Goal: Task Accomplishment & Management: Manage account settings

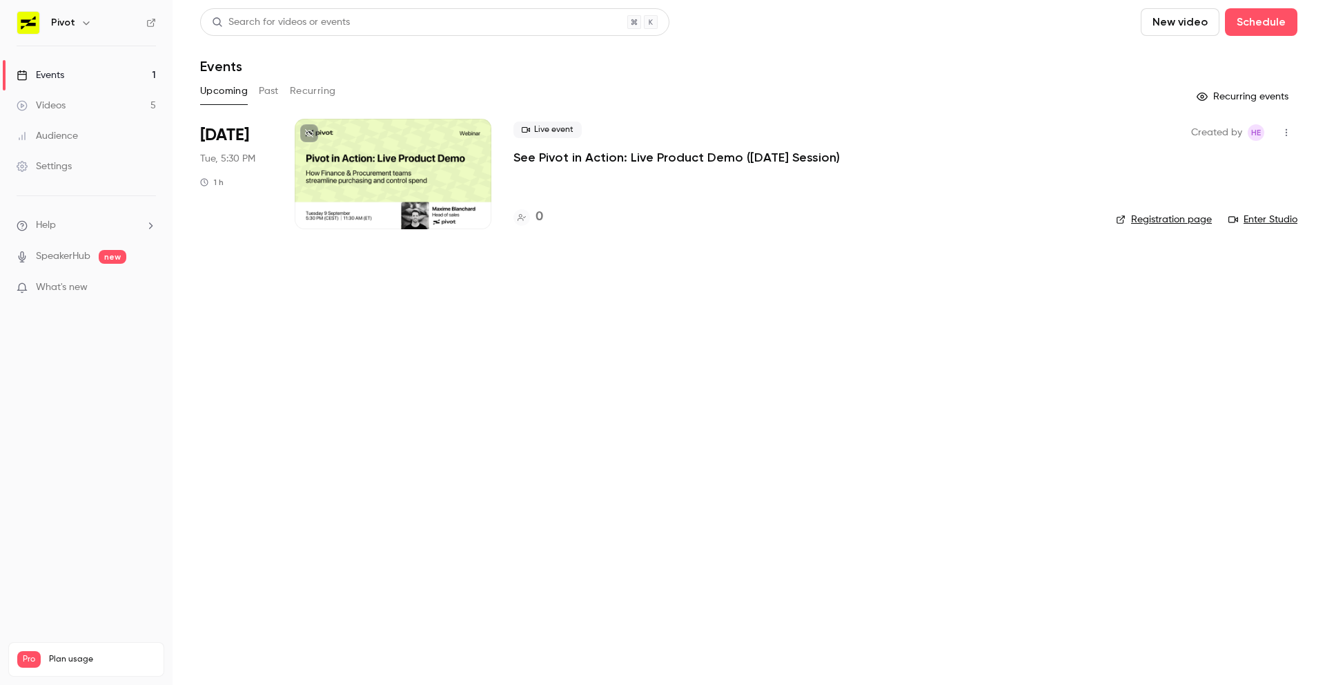
click at [407, 210] on div at bounding box center [393, 174] width 197 height 110
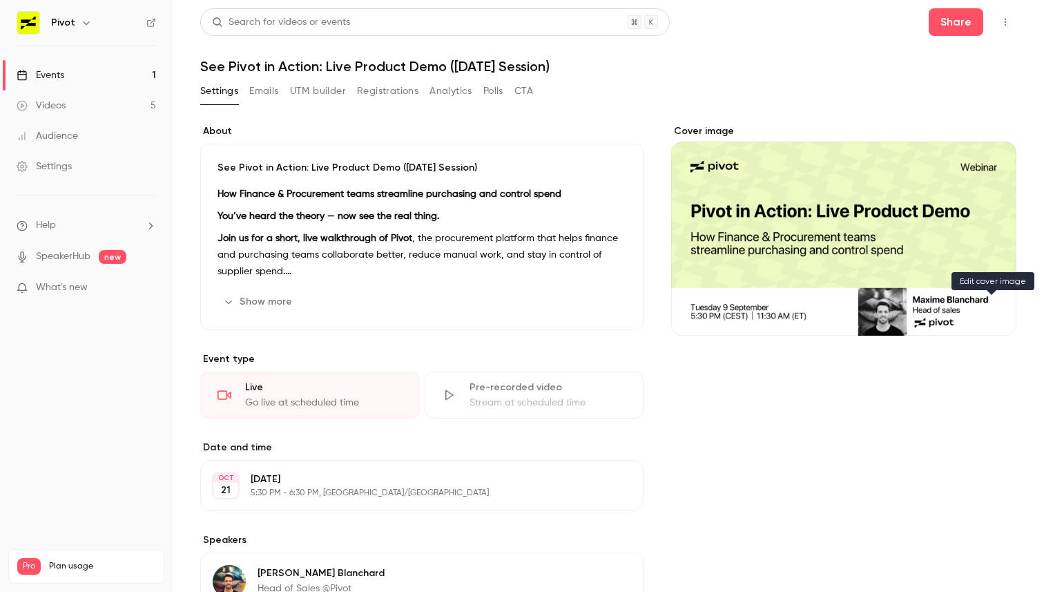
click at [991, 311] on icon "Cover image" at bounding box center [991, 310] width 15 height 11
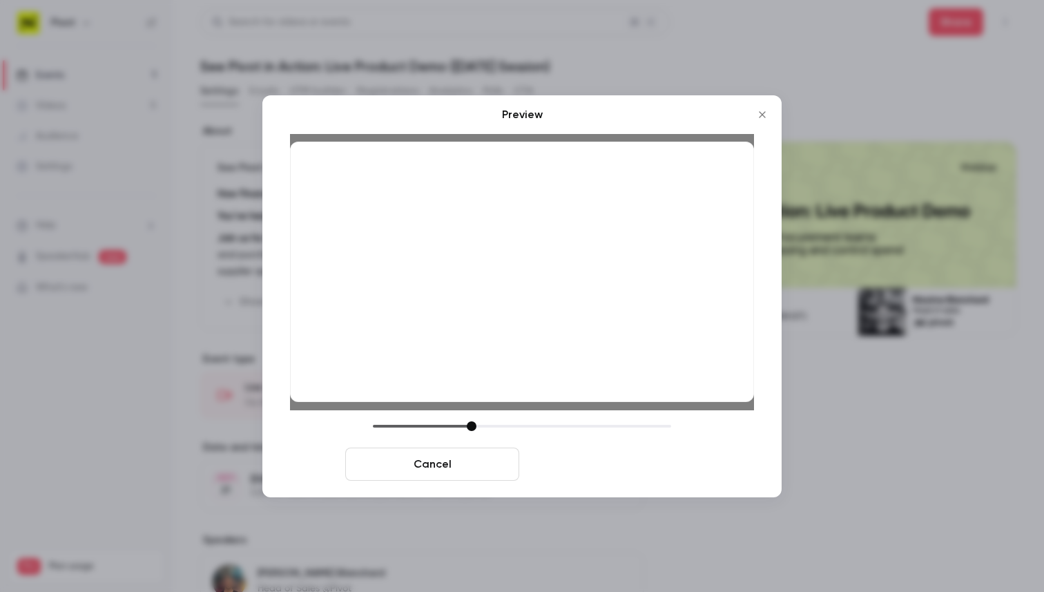
click at [653, 476] on button "Save cover" at bounding box center [612, 463] width 174 height 33
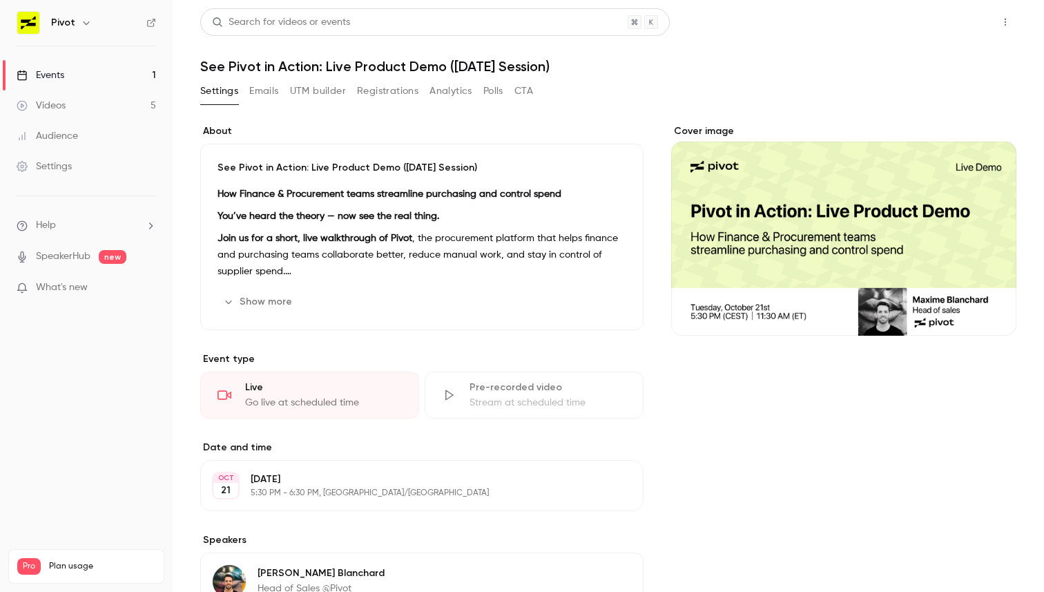
click at [951, 23] on button "Share" at bounding box center [955, 22] width 55 height 28
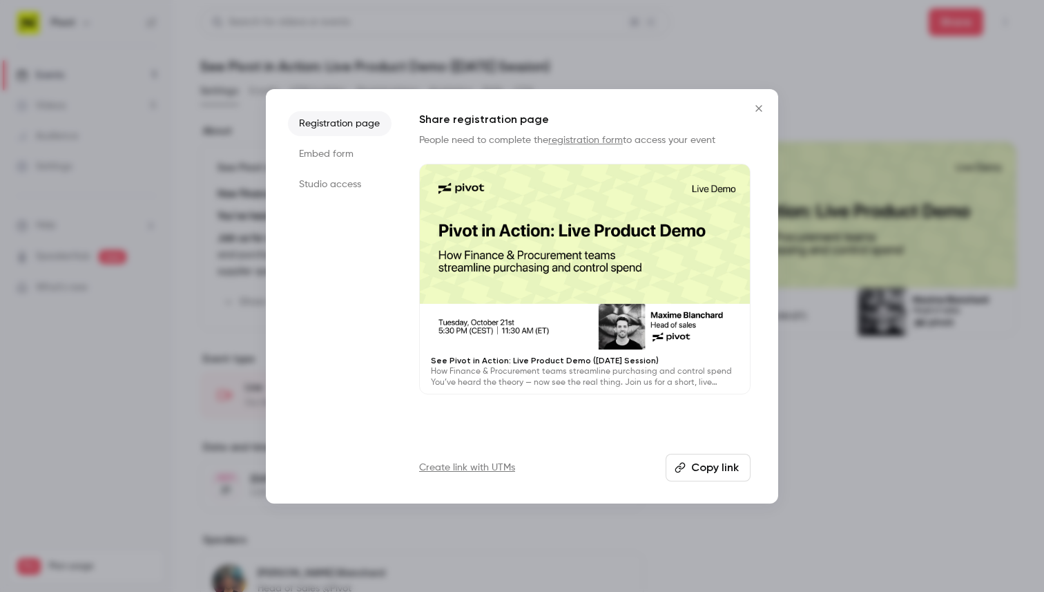
click at [759, 106] on icon "Close" at bounding box center [758, 108] width 6 height 6
